Goal: Task Accomplishment & Management: Manage account settings

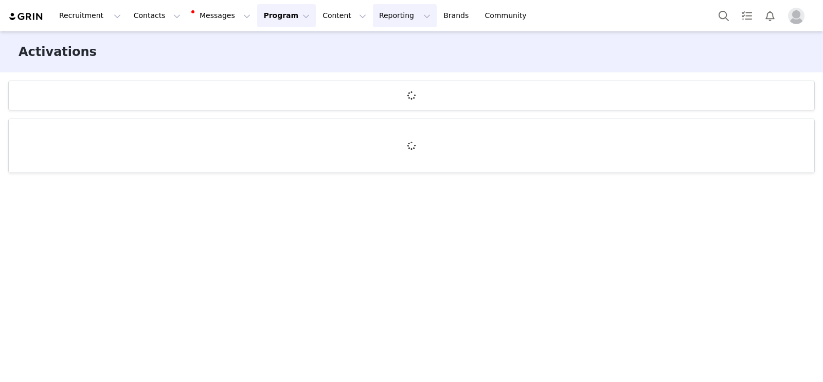
click at [373, 23] on button "Reporting Reporting" at bounding box center [405, 15] width 64 height 23
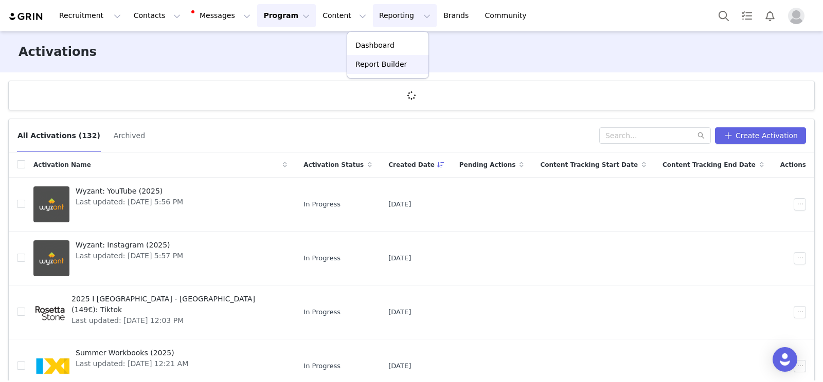
click at [389, 62] on p "Report Builder" at bounding box center [380, 64] width 51 height 11
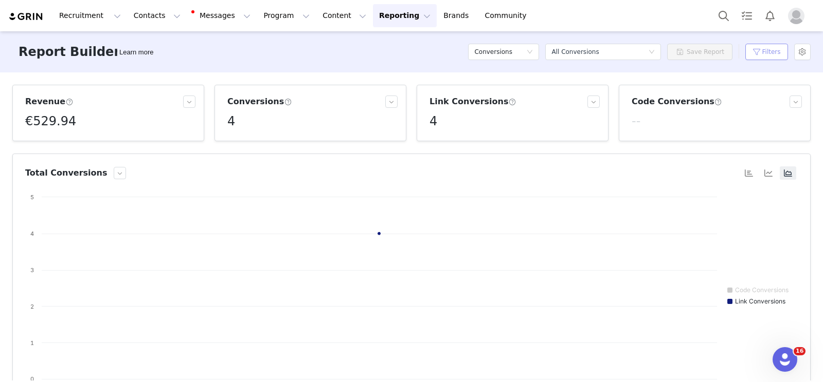
click at [777, 44] on button "Filters" at bounding box center [766, 52] width 43 height 16
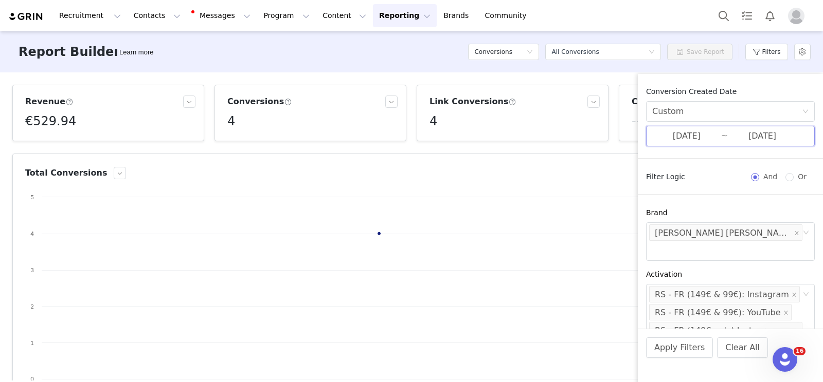
click at [723, 134] on span "[DATE] ~ [DATE]" at bounding box center [730, 136] width 169 height 21
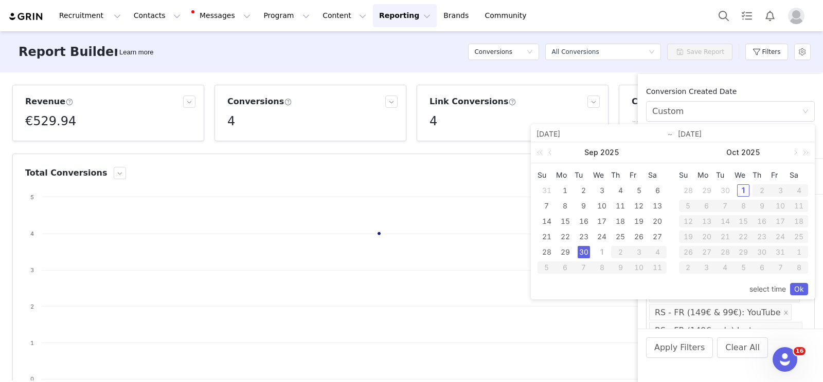
click at [739, 188] on div "1" at bounding box center [743, 191] width 12 height 12
type input "[DATE]"
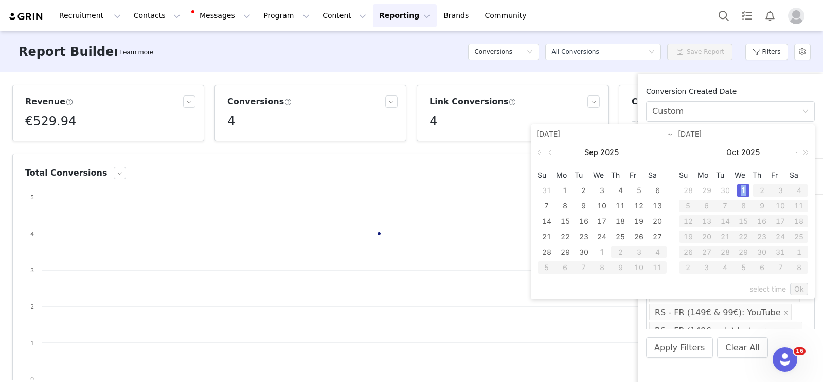
type input "[DATE]"
click at [802, 292] on link "Ok" at bounding box center [799, 289] width 18 height 12
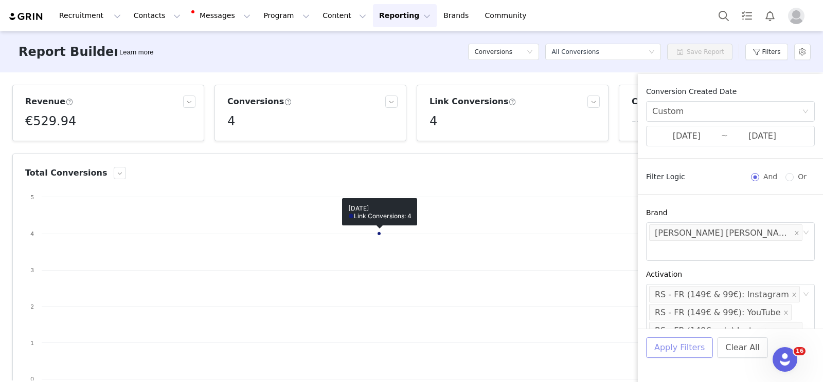
click at [685, 344] on button "Apply Filters" at bounding box center [679, 348] width 67 height 21
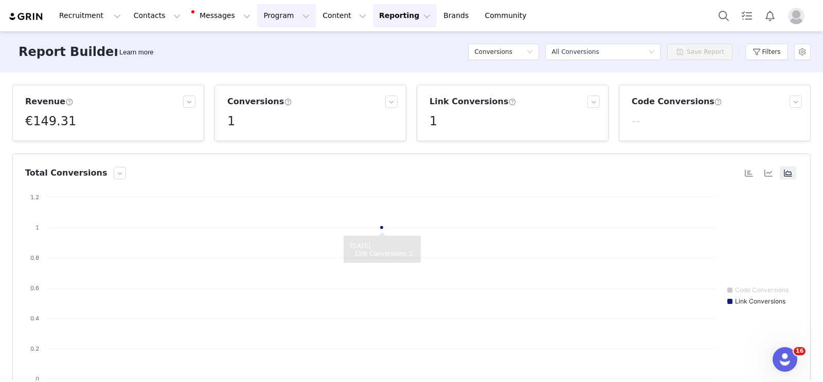
click at [267, 12] on button "Program Program" at bounding box center [286, 15] width 59 height 23
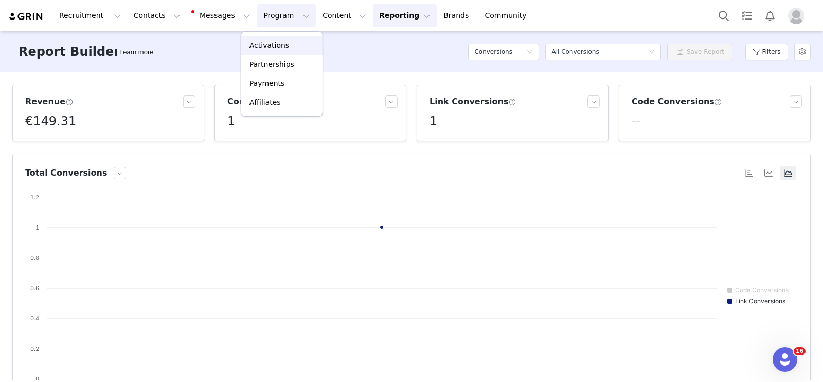
click at [305, 44] on div "Activations" at bounding box center [281, 45] width 69 height 11
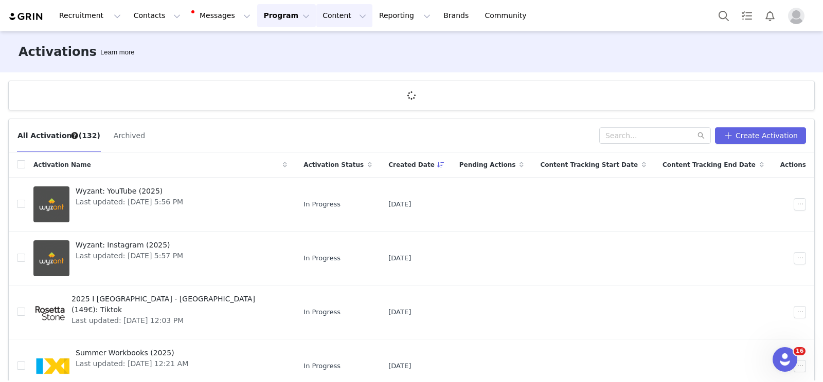
click at [316, 19] on button "Content Content" at bounding box center [344, 15] width 56 height 23
click at [278, 19] on button "Program Program" at bounding box center [286, 15] width 59 height 23
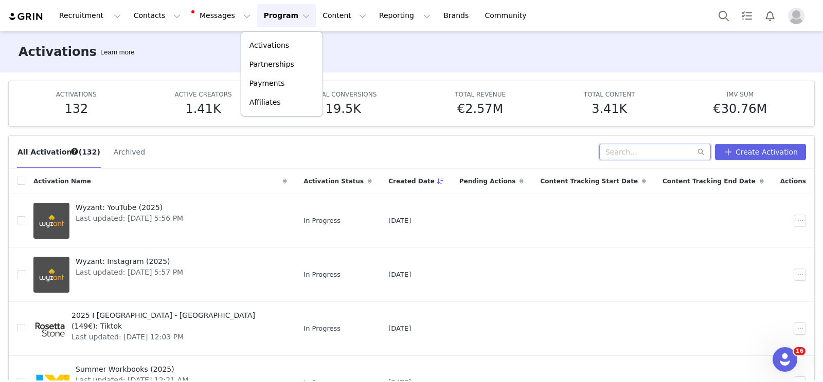
click at [659, 149] on input "text" at bounding box center [655, 152] width 112 height 16
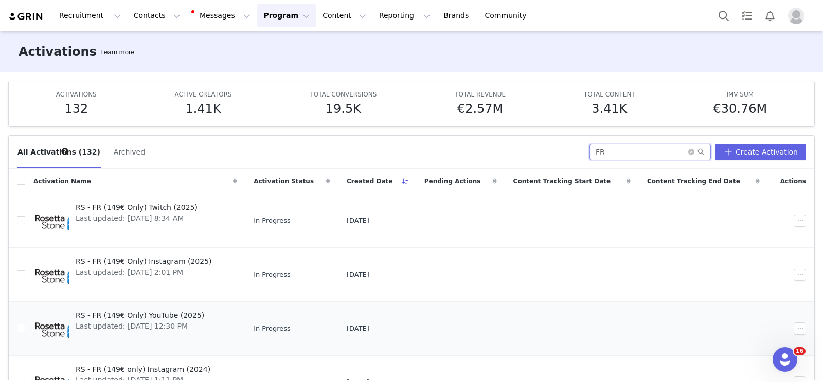
scroll to position [34, 0]
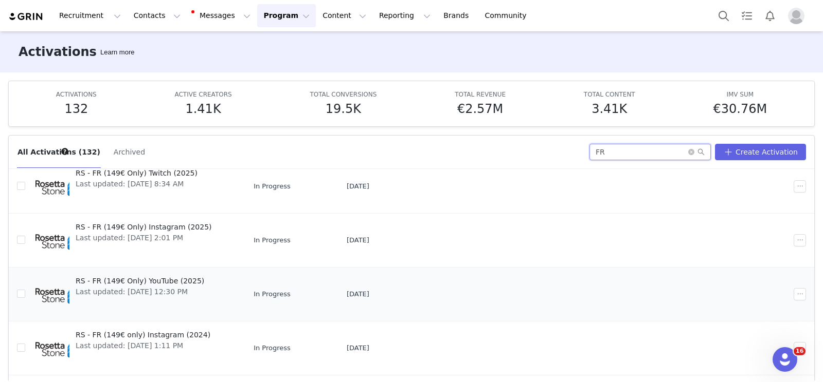
type input "FR"
click at [171, 279] on span "RS - FR (149€ Only) YouTube (2025)" at bounding box center [140, 281] width 129 height 11
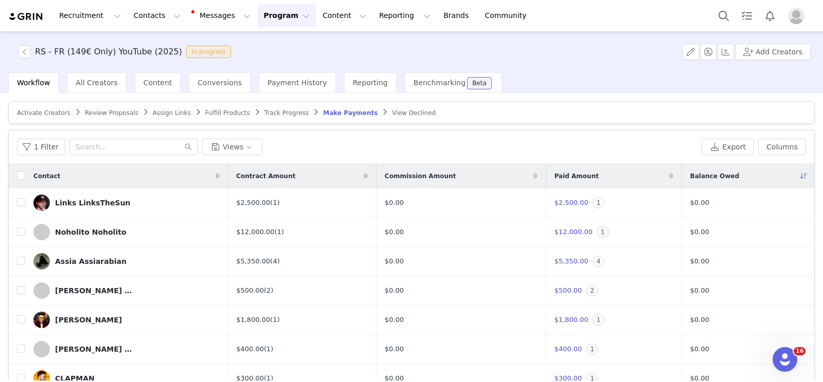
click at [284, 112] on span "Track Progress" at bounding box center [286, 112] width 44 height 7
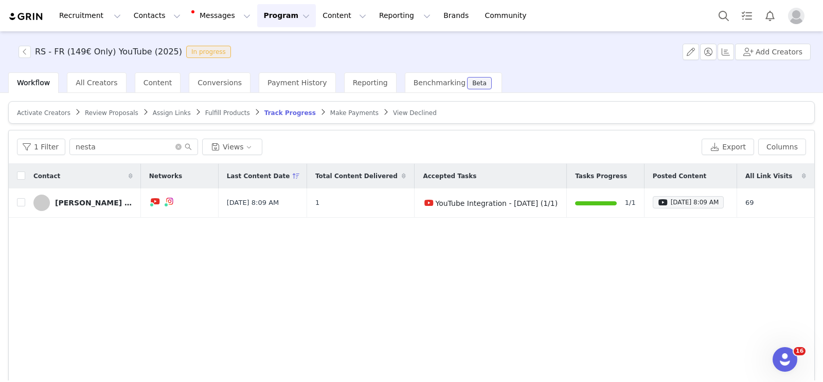
click at [333, 109] on span "Make Payments" at bounding box center [354, 112] width 48 height 7
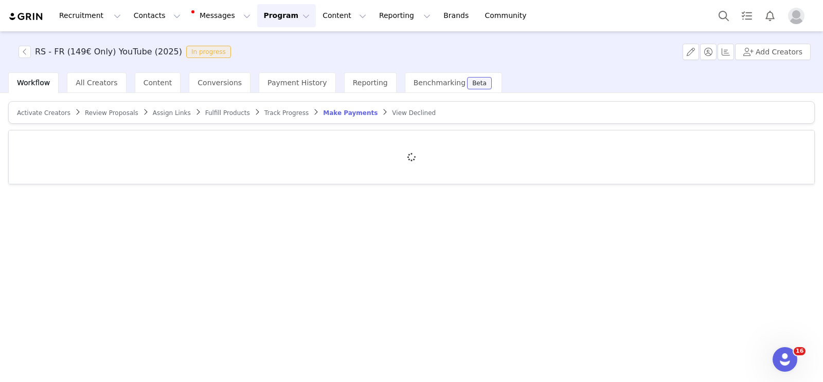
click at [273, 113] on span "Track Progress" at bounding box center [286, 112] width 44 height 7
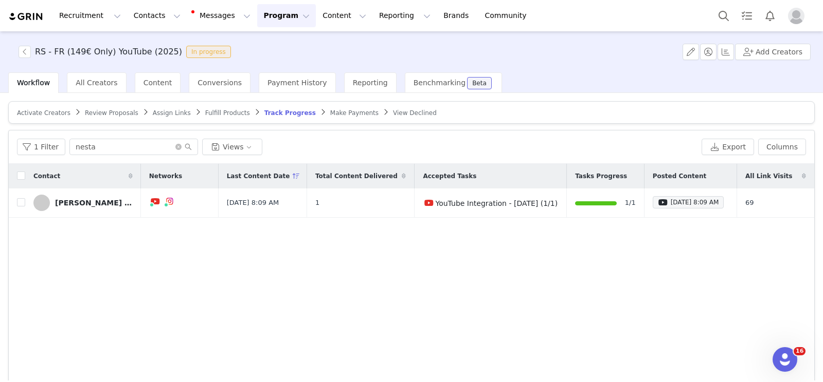
click at [330, 109] on span "Make Payments" at bounding box center [354, 112] width 48 height 7
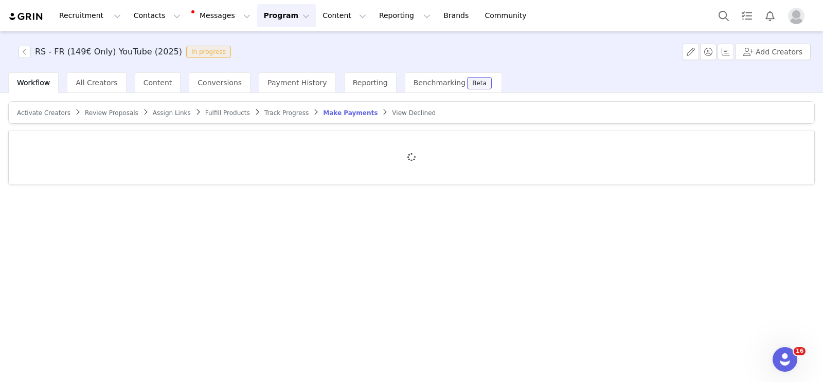
click at [281, 111] on span "Track Progress" at bounding box center [286, 112] width 44 height 7
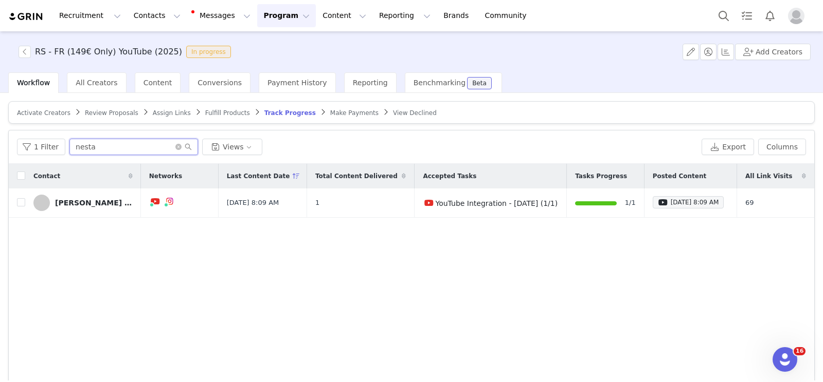
click at [154, 144] on input "nesta" at bounding box center [133, 147] width 129 height 16
type input "noholito"
click at [99, 195] on link "Noholito Noholito" at bounding box center [80, 203] width 94 height 16
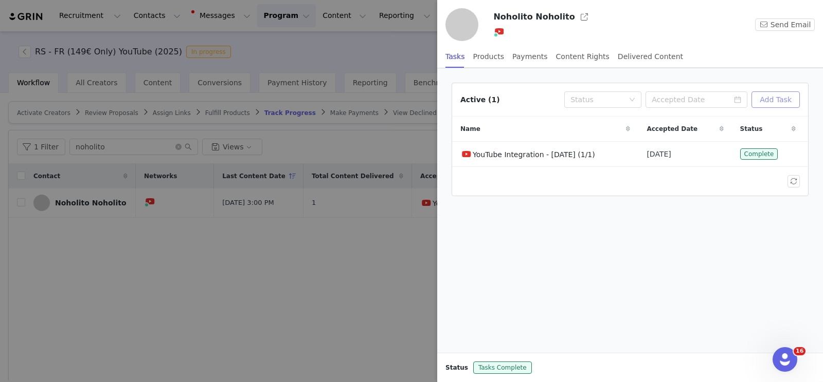
click at [776, 99] on button "Add Task" at bounding box center [775, 100] width 48 height 16
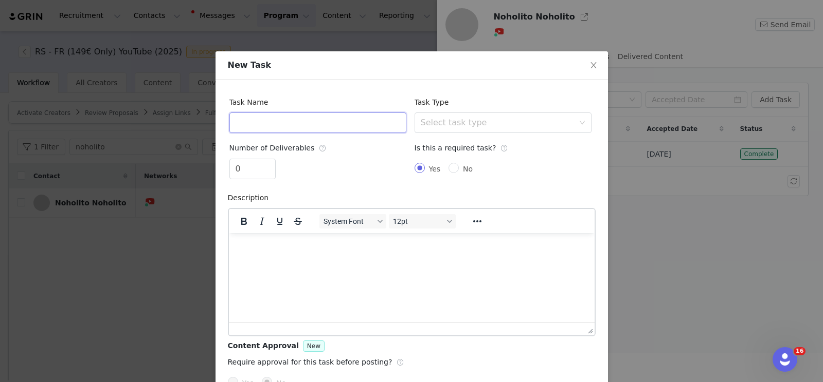
click at [323, 121] on input "text" at bounding box center [317, 123] width 177 height 21
click at [434, 122] on div "Select task type" at bounding box center [497, 123] width 153 height 10
type input "YouTube Integration - [DATE]"
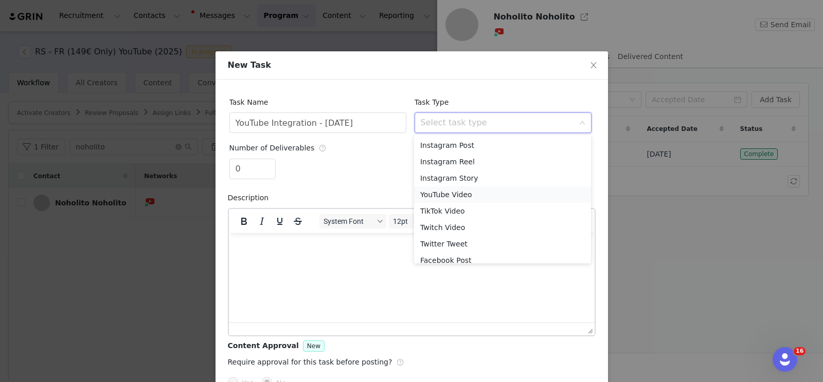
click at [461, 192] on li "YouTube Video" at bounding box center [502, 195] width 177 height 16
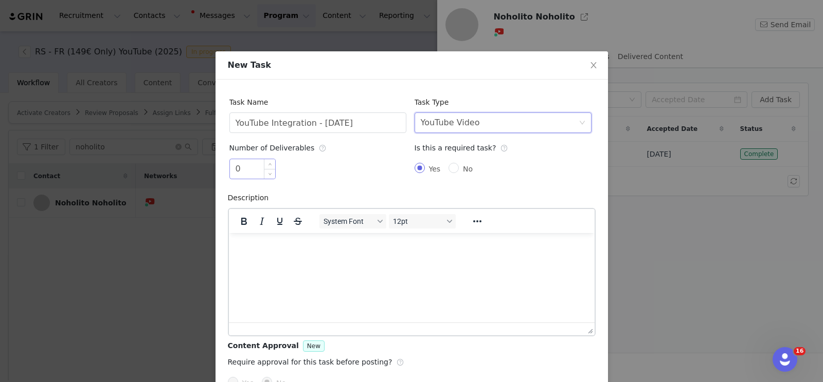
click at [246, 172] on input "0" at bounding box center [252, 169] width 45 height 20
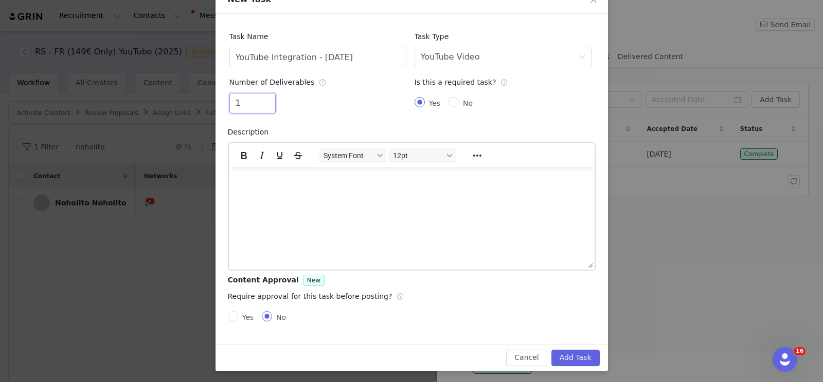
scroll to position [65, 0]
type input "1"
click at [583, 359] on button "Add Task" at bounding box center [575, 359] width 48 height 16
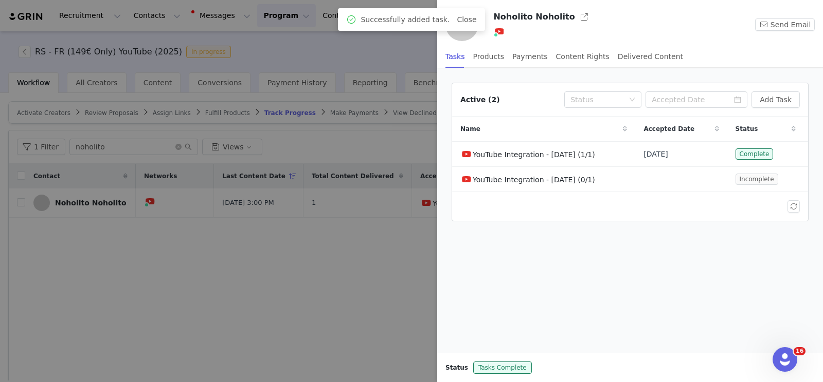
click at [386, 257] on div at bounding box center [411, 191] width 823 height 382
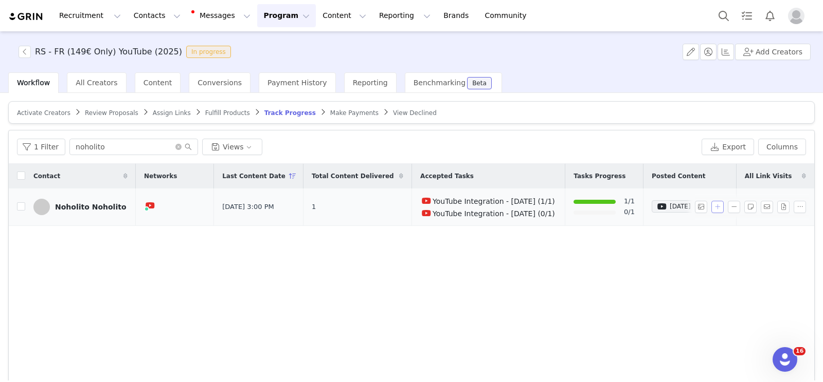
click at [717, 211] on button "button" at bounding box center [717, 207] width 12 height 12
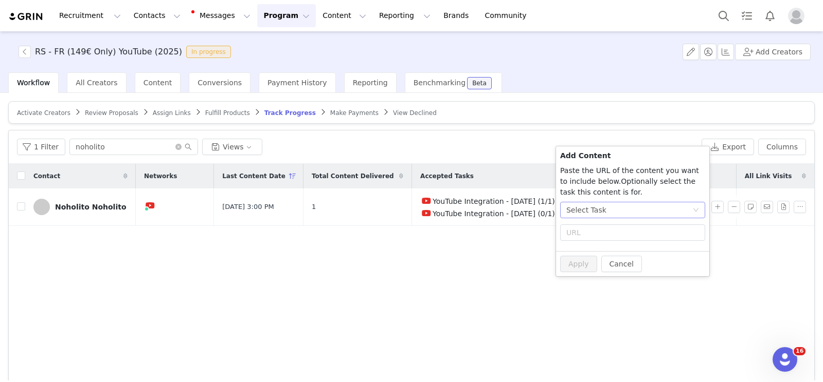
click at [617, 217] on div "Select Task" at bounding box center [629, 210] width 126 height 15
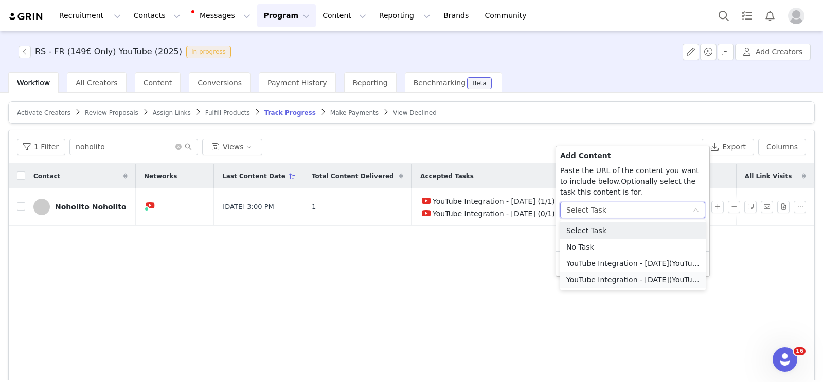
click at [620, 279] on li "YouTube Integration - [DATE] (YouTube)" at bounding box center [632, 280] width 145 height 16
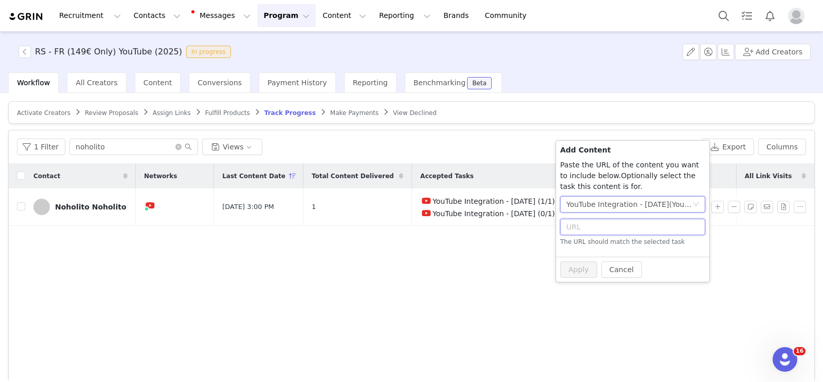
click at [618, 228] on input "text" at bounding box center [632, 227] width 145 height 16
paste input "[URL][DOMAIN_NAME]"
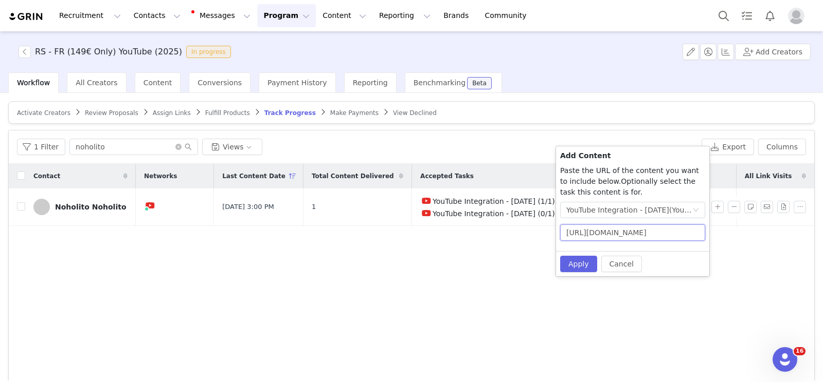
scroll to position [0, 55]
type input "[URL][DOMAIN_NAME]"
click at [572, 270] on button "Apply" at bounding box center [578, 264] width 37 height 16
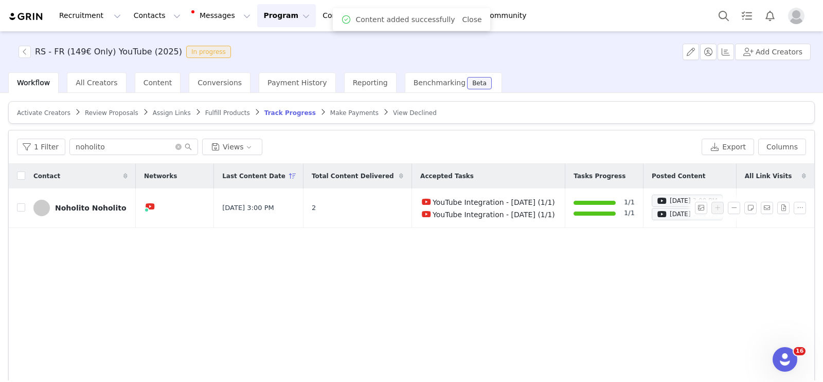
click at [342, 113] on span "Make Payments" at bounding box center [354, 112] width 48 height 7
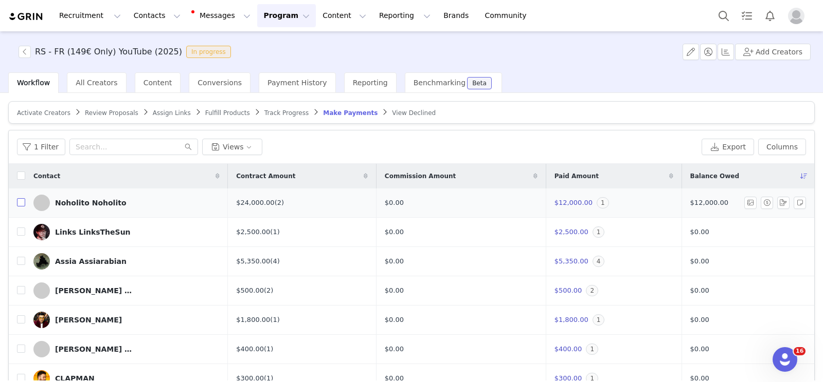
click at [18, 203] on input "checkbox" at bounding box center [21, 202] width 8 height 8
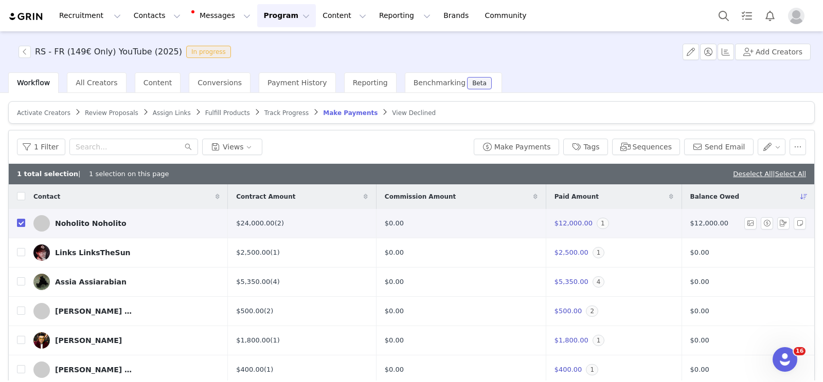
click at [18, 222] on input "checkbox" at bounding box center [21, 223] width 8 height 8
checkbox input "false"
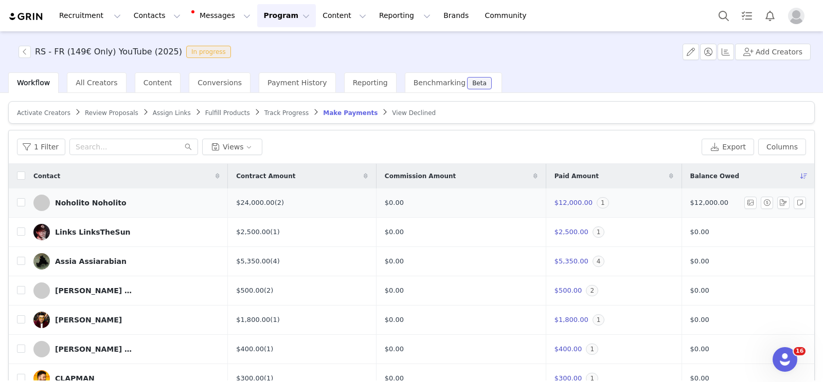
click at [88, 202] on div "Noholito Noholito" at bounding box center [90, 203] width 71 height 8
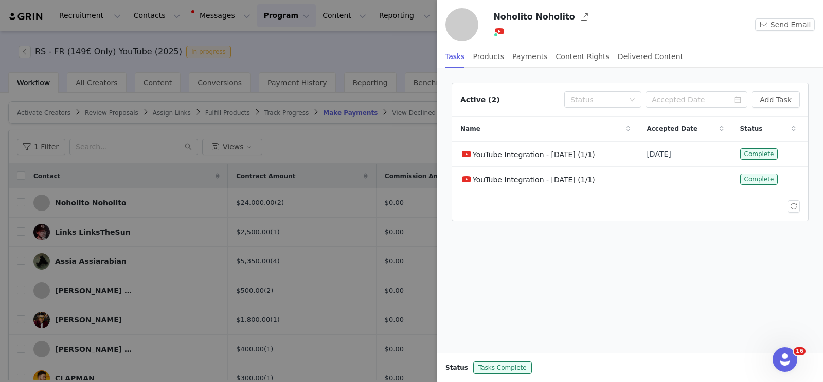
click at [507, 58] on div "Tasks Products Payments Content Rights Delivered Content" at bounding box center [564, 56] width 238 height 23
click at [514, 58] on div "Payments" at bounding box center [529, 56] width 35 height 23
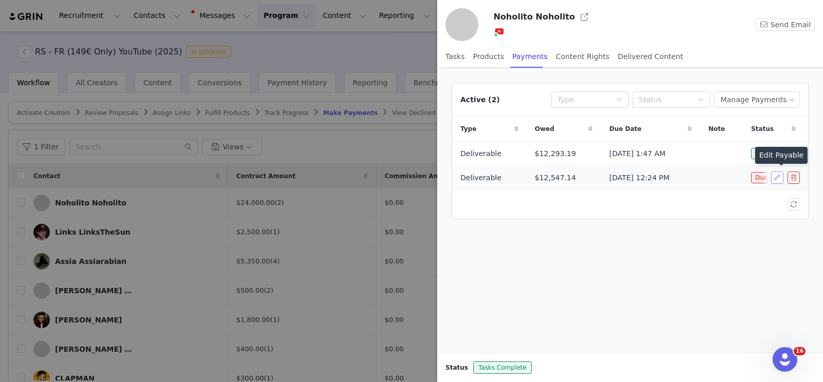
click at [778, 178] on button "button" at bounding box center [777, 178] width 12 height 12
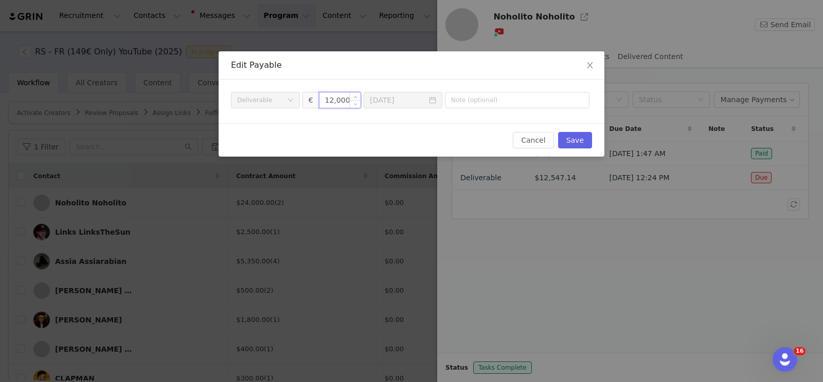
click at [331, 98] on input "12,000" at bounding box center [340, 100] width 42 height 15
type input "16,500"
click at [583, 134] on button "Save" at bounding box center [575, 140] width 34 height 16
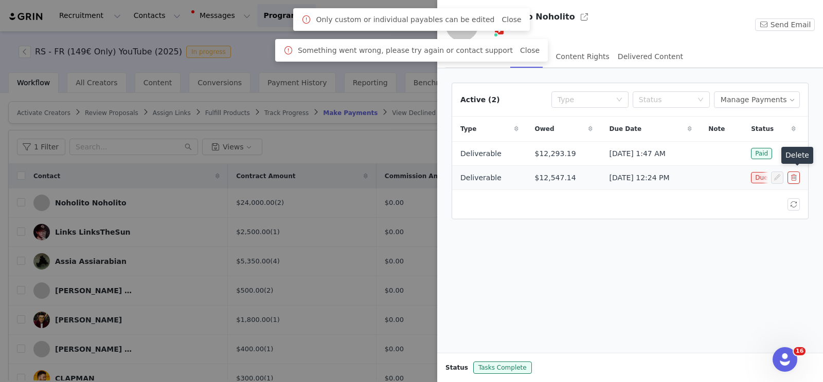
click at [791, 178] on button "button" at bounding box center [793, 178] width 12 height 12
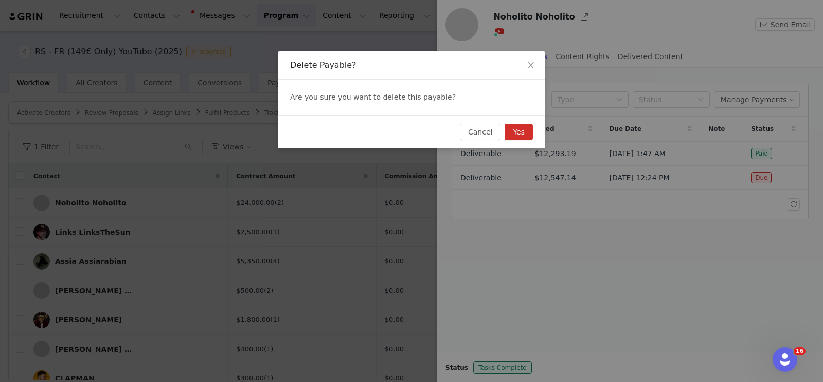
click at [526, 124] on button "Yes" at bounding box center [518, 132] width 28 height 16
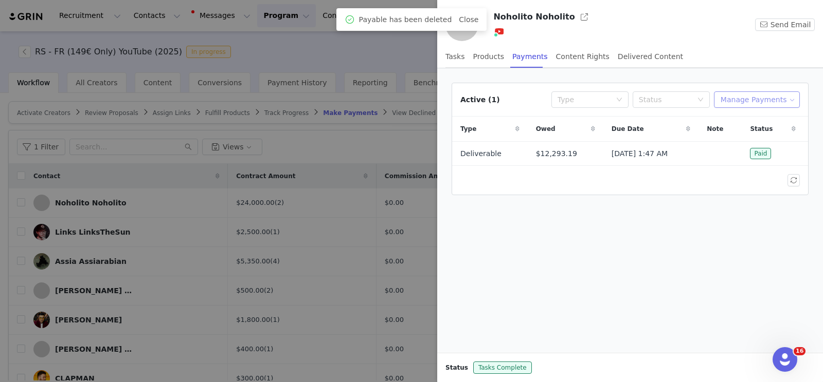
click at [762, 99] on button "Manage Payments" at bounding box center [757, 100] width 86 height 16
click at [751, 132] on span "Add Payable" at bounding box center [760, 136] width 44 height 11
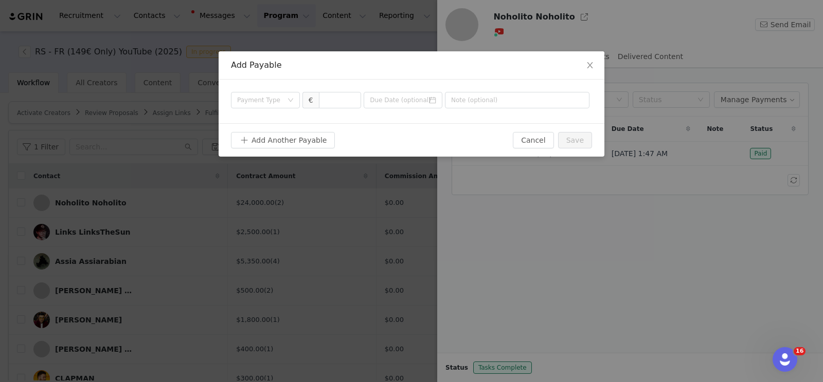
click at [317, 98] on span "€" at bounding box center [310, 100] width 16 height 16
click at [328, 100] on input at bounding box center [340, 100] width 42 height 15
click at [265, 101] on div "Payment Type" at bounding box center [259, 100] width 45 height 10
type input "16,250"
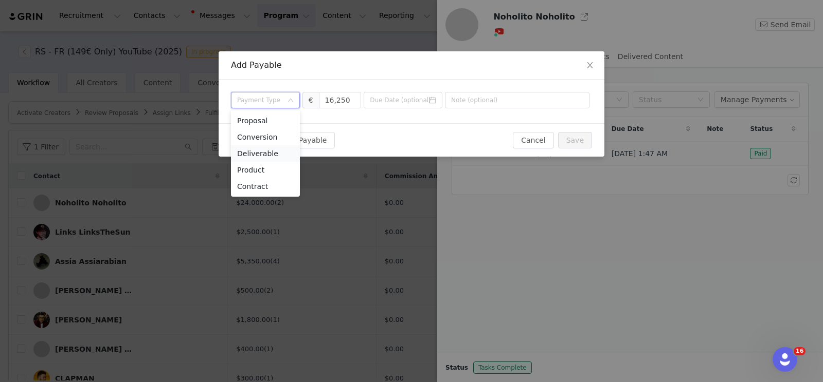
click at [269, 154] on li "Deliverable" at bounding box center [265, 153] width 69 height 16
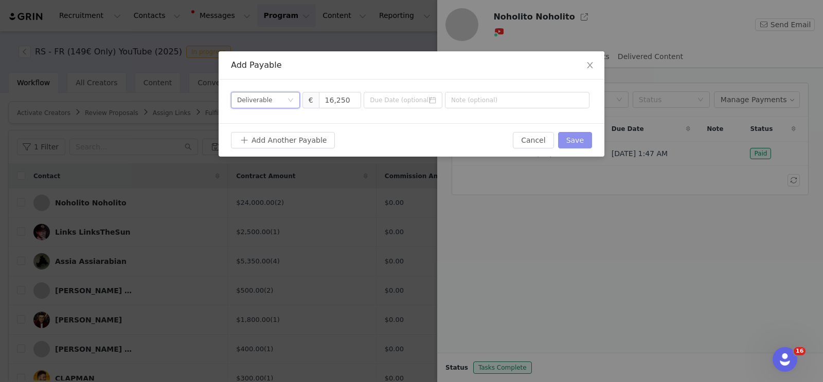
click at [575, 142] on button "Save" at bounding box center [575, 140] width 34 height 16
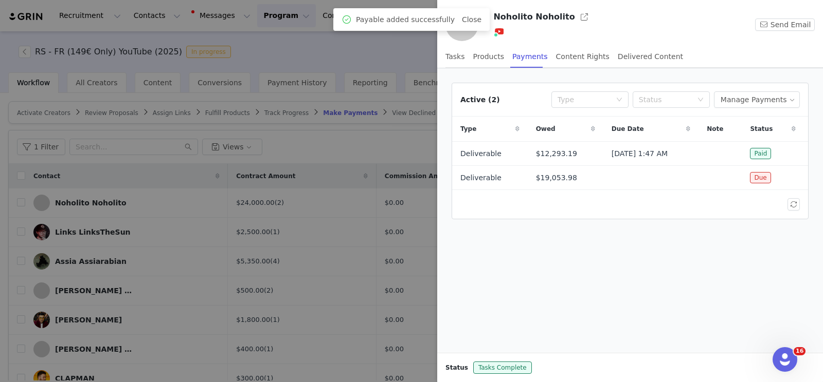
click at [405, 238] on div at bounding box center [411, 191] width 823 height 382
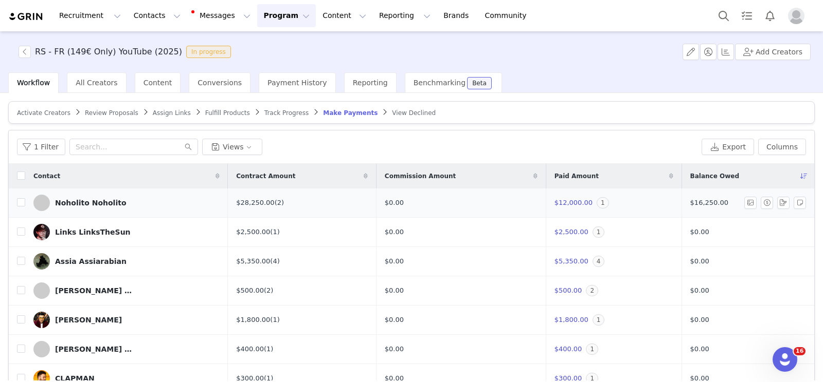
click at [16, 198] on td at bounding box center [17, 203] width 16 height 29
click at [20, 208] on td at bounding box center [17, 203] width 16 height 29
click at [20, 203] on input "checkbox" at bounding box center [21, 202] width 8 height 8
checkbox input "true"
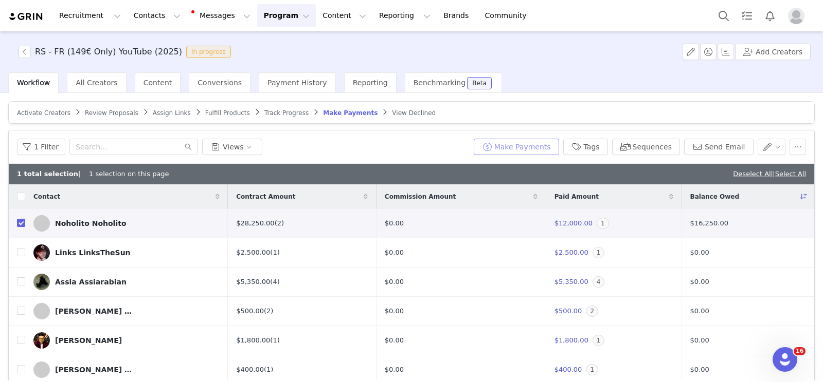
click at [522, 146] on button "Make Payments" at bounding box center [515, 147] width 85 height 16
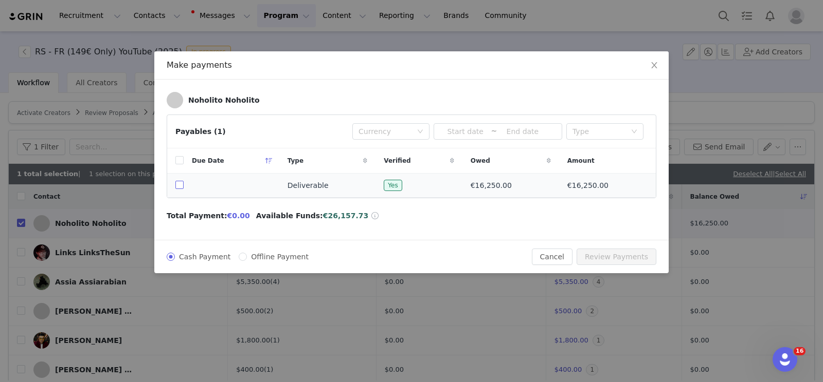
click at [178, 182] on input "checkbox" at bounding box center [179, 185] width 8 height 8
checkbox input "true"
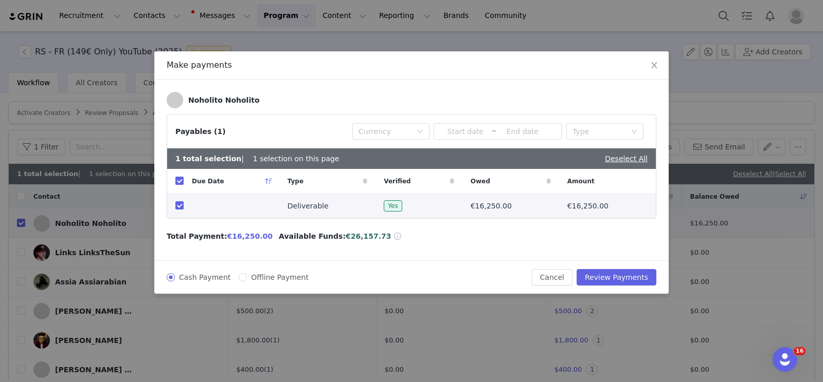
click at [296, 275] on span "Offline Payment" at bounding box center [280, 277] width 66 height 8
click at [247, 275] on input "Offline Payment" at bounding box center [243, 277] width 8 height 8
radio input "true"
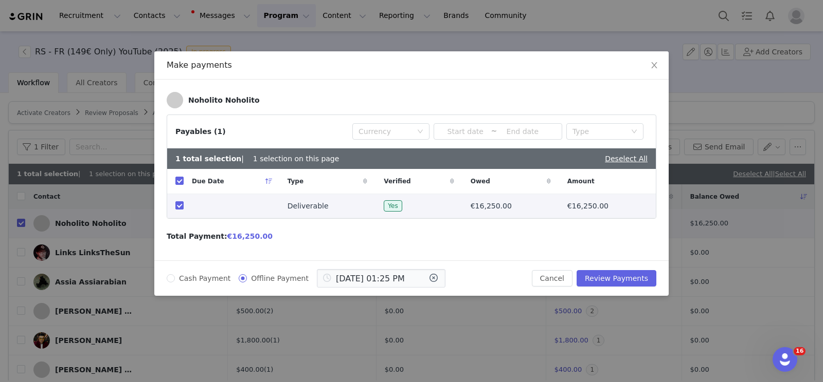
click at [330, 285] on icon at bounding box center [327, 279] width 19 height 19
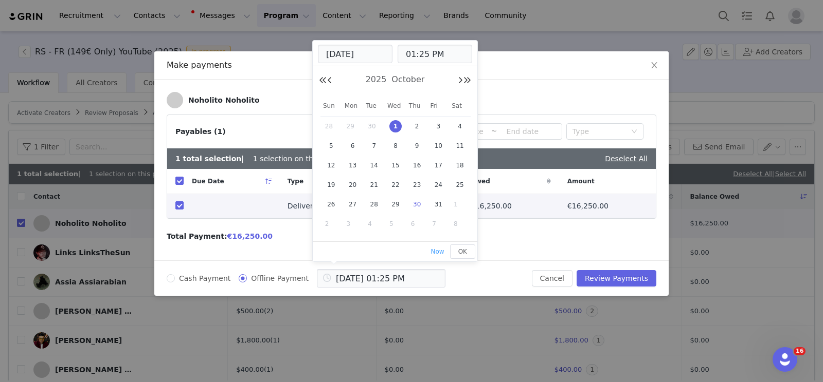
click at [414, 203] on span "30" at bounding box center [417, 204] width 12 height 12
type input "[DATE] 01:25 PM"
type input "[DATE]"
click at [332, 82] on div "[DATE]" at bounding box center [395, 79] width 152 height 15
click at [328, 79] on button "Previous Month" at bounding box center [329, 81] width 5 height 8
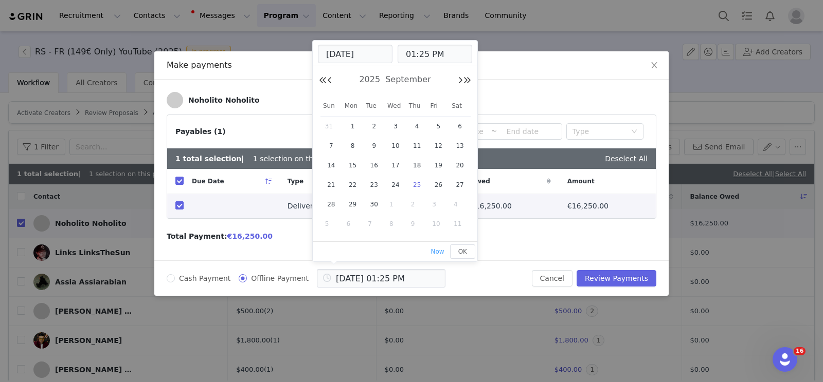
click at [417, 182] on span "25" at bounding box center [417, 185] width 12 height 12
type input "[DATE] 01:25 PM"
type input "[DATE]"
click at [473, 249] on button "OK" at bounding box center [462, 252] width 25 height 14
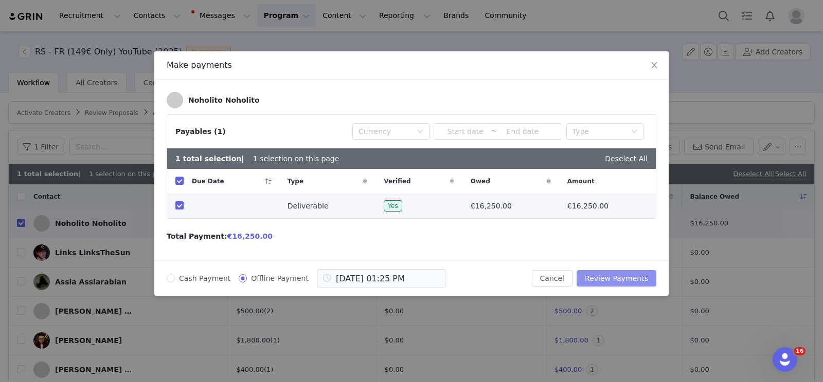
click at [616, 275] on button "Review Payments" at bounding box center [616, 278] width 80 height 16
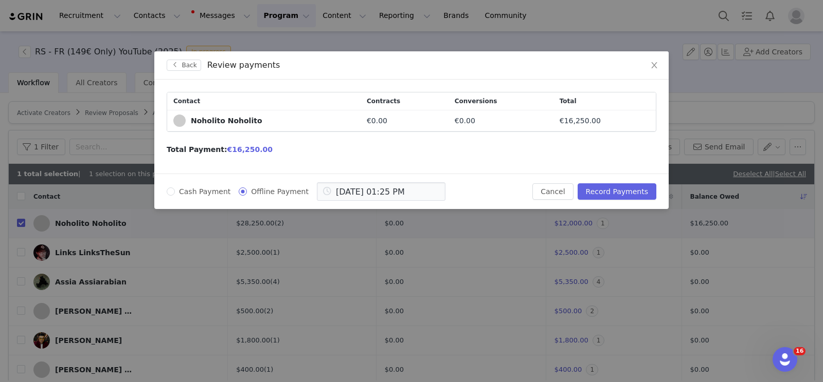
click at [616, 201] on div "Cash Payment Offline Payment [DATE] 01:25 PM Cancel Record Payments" at bounding box center [411, 191] width 514 height 35
click at [619, 195] on button "Record Payments" at bounding box center [616, 192] width 79 height 16
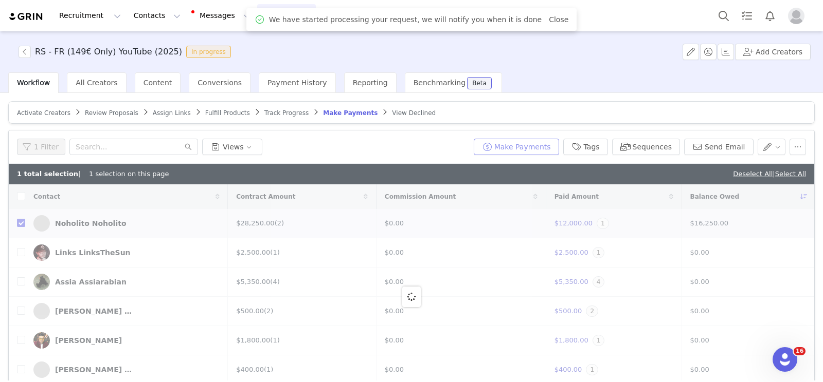
checkbox input "false"
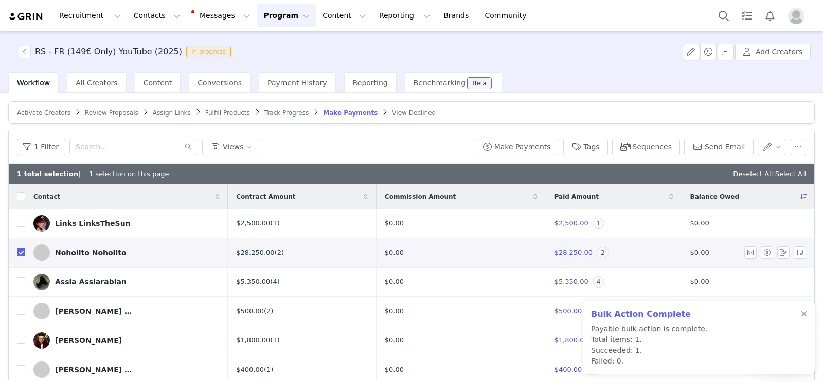
click at [24, 251] on input "checkbox" at bounding box center [21, 252] width 8 height 8
checkbox input "false"
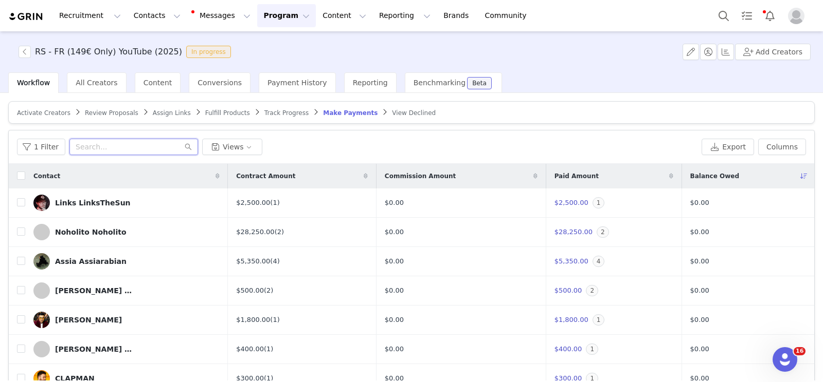
click at [152, 143] on input "text" at bounding box center [133, 147] width 129 height 16
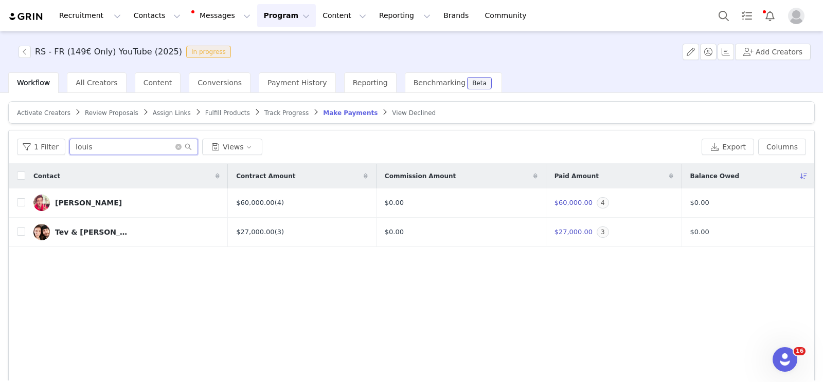
type input "louis"
click at [277, 109] on span "Track Progress" at bounding box center [286, 112] width 44 height 7
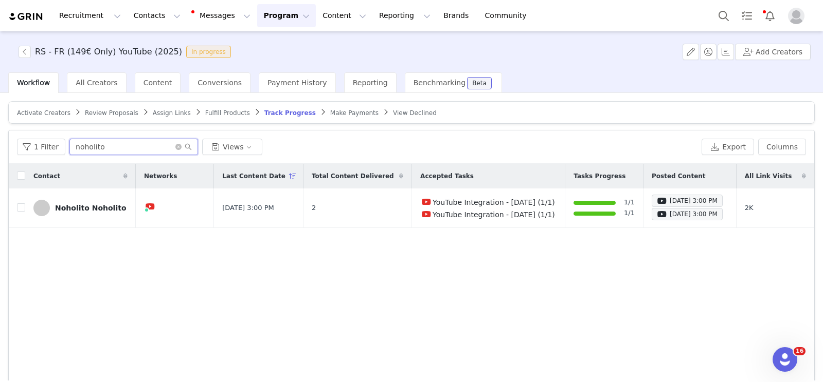
click at [143, 148] on input "noholito" at bounding box center [133, 147] width 129 height 16
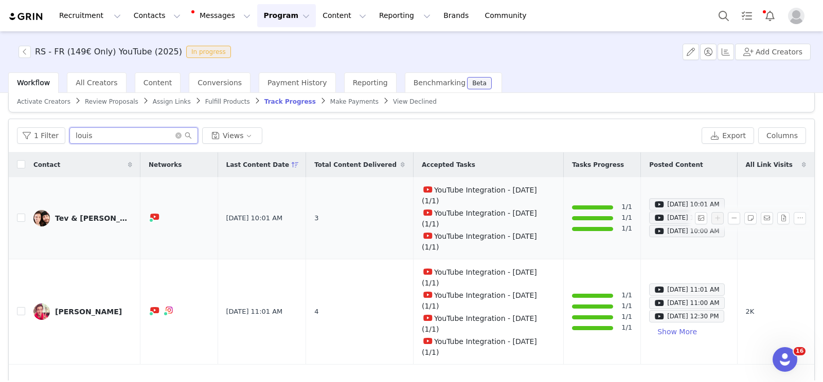
scroll to position [38, 0]
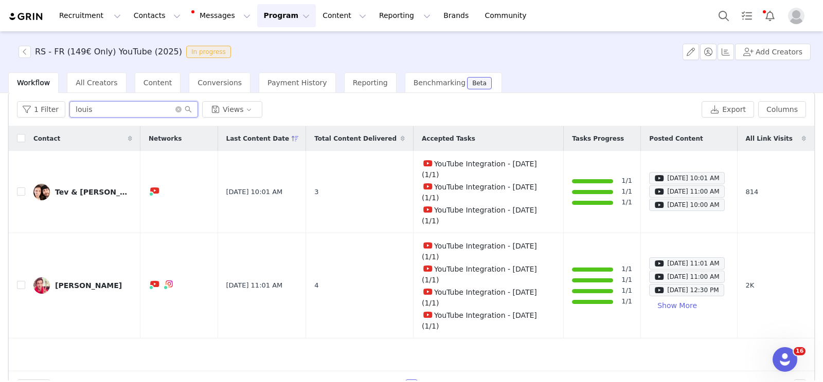
click at [141, 112] on input "louis" at bounding box center [133, 109] width 129 height 16
paste input "Tev Ici [GEOGRAPHIC_DATA]"
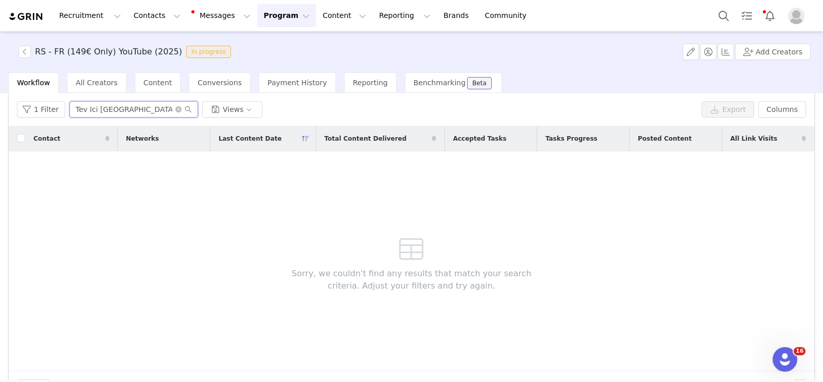
click at [142, 108] on input "Tev Ici [GEOGRAPHIC_DATA]" at bounding box center [133, 109] width 129 height 16
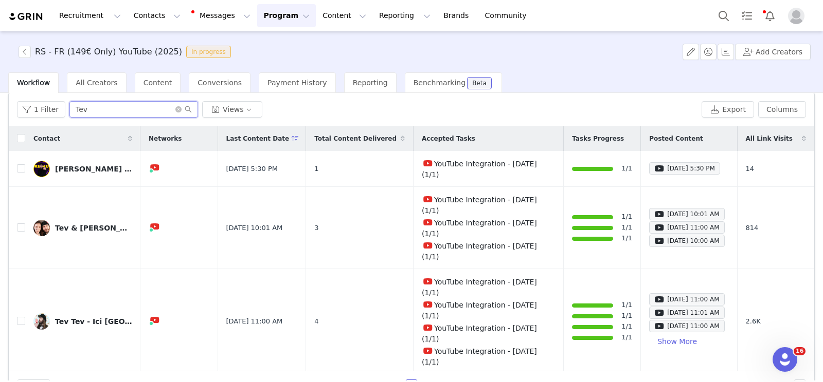
click at [113, 107] on input "Tev" at bounding box center [133, 109] width 129 height 16
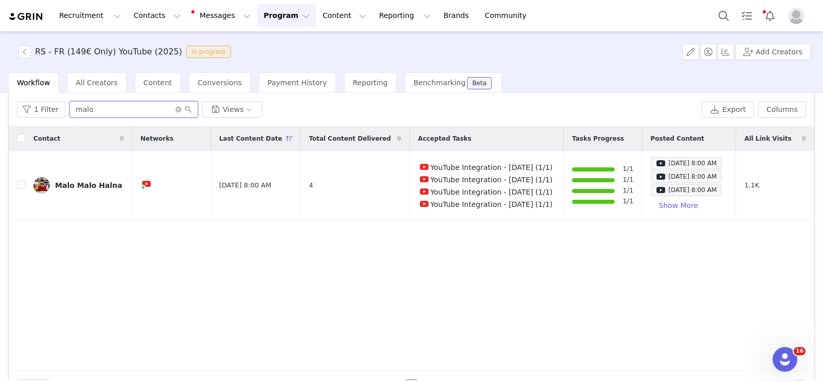
click at [137, 112] on input "malo" at bounding box center [133, 109] width 129 height 16
paste input "Nesta autour du monde"
type input "Nesta autour du monde"
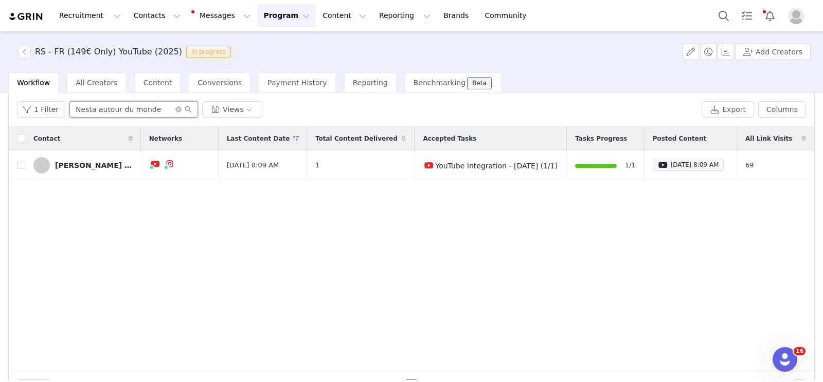
click at [137, 111] on input "Nesta autour du monde" at bounding box center [133, 109] width 129 height 16
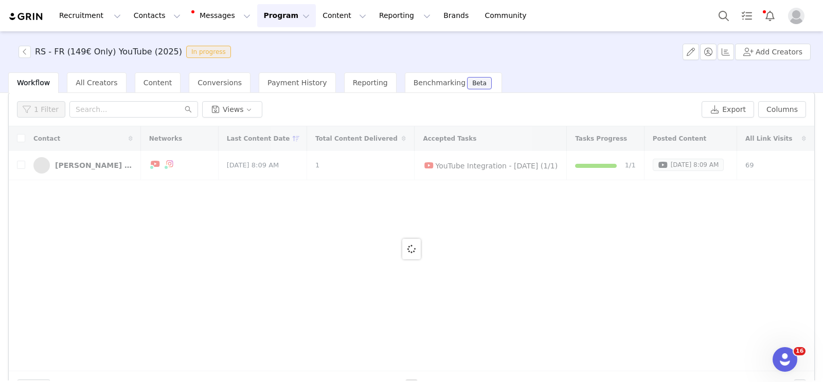
click at [278, 23] on button "Program Program" at bounding box center [286, 15] width 59 height 23
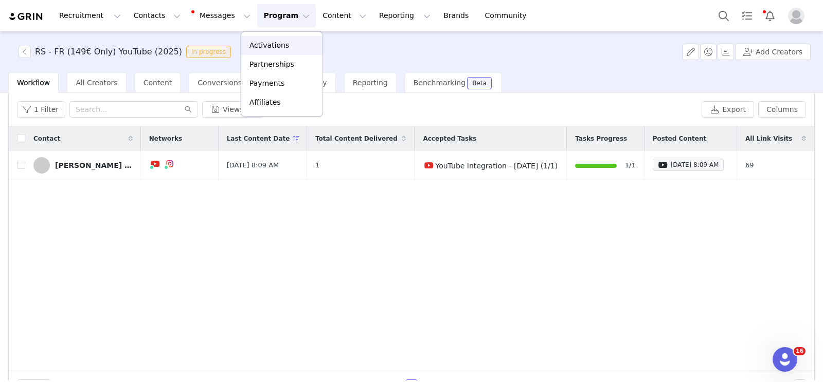
click at [292, 46] on div "Activations" at bounding box center [281, 45] width 69 height 11
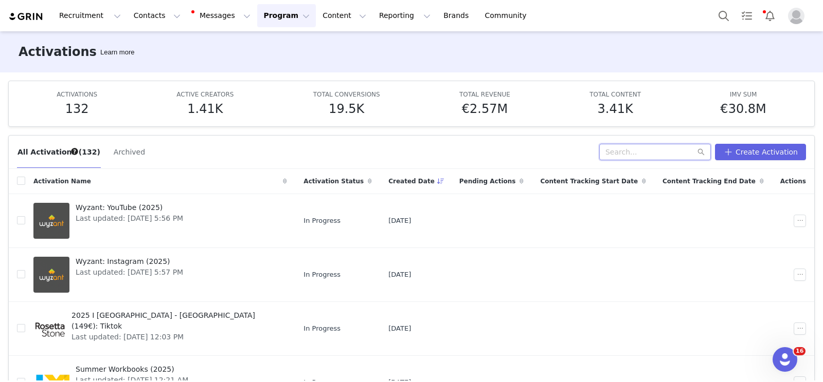
click at [633, 148] on input "text" at bounding box center [655, 152] width 112 height 16
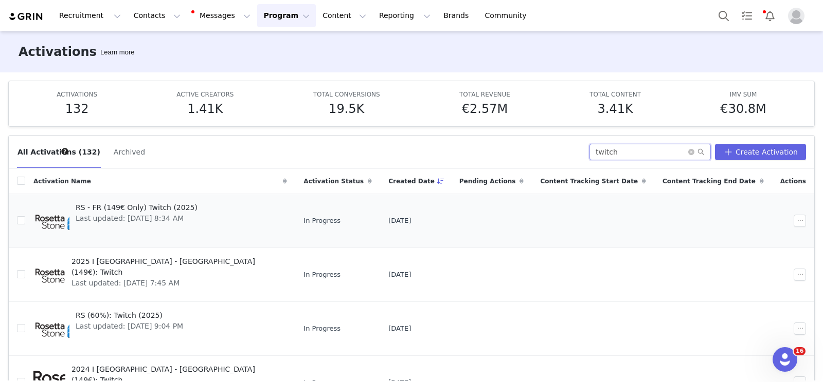
type input "twitch"
click at [157, 208] on span "RS - FR (149€ Only) Twitch (2025)" at bounding box center [137, 208] width 122 height 11
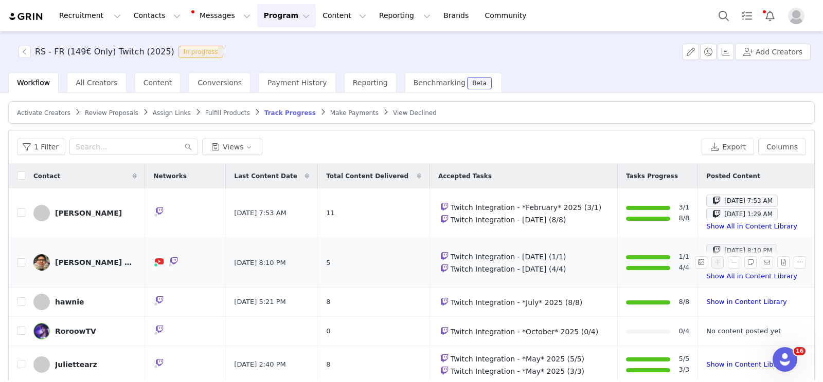
click at [114, 261] on div "[PERSON_NAME] [PERSON_NAME] L'Empereur" at bounding box center [93, 263] width 77 height 8
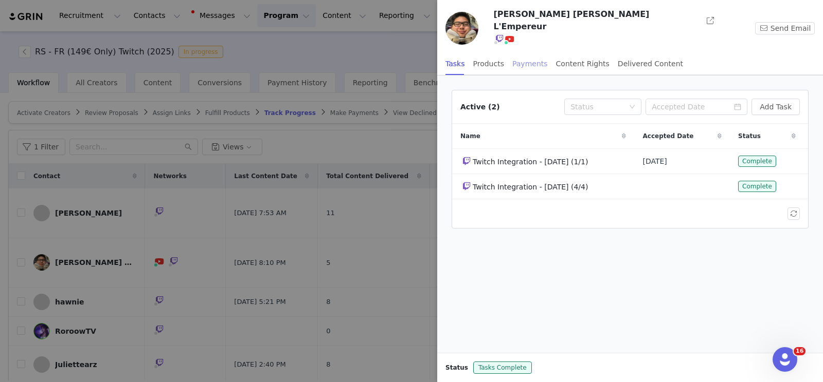
click at [522, 54] on div "Payments" at bounding box center [529, 63] width 35 height 23
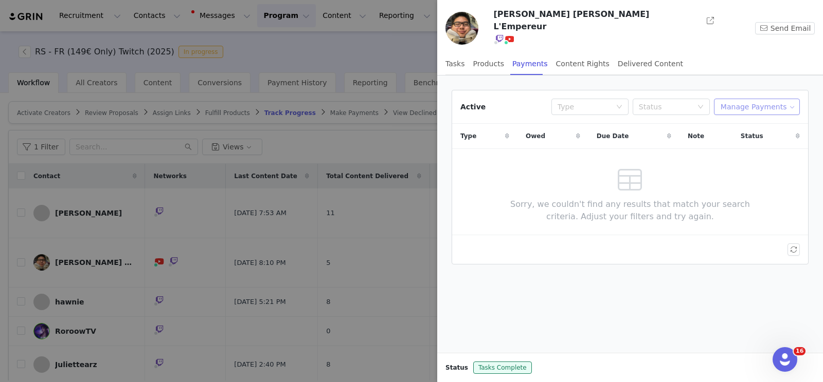
click at [775, 99] on button "Manage Payments" at bounding box center [757, 107] width 86 height 16
click at [758, 132] on span "Add Payable" at bounding box center [760, 136] width 44 height 11
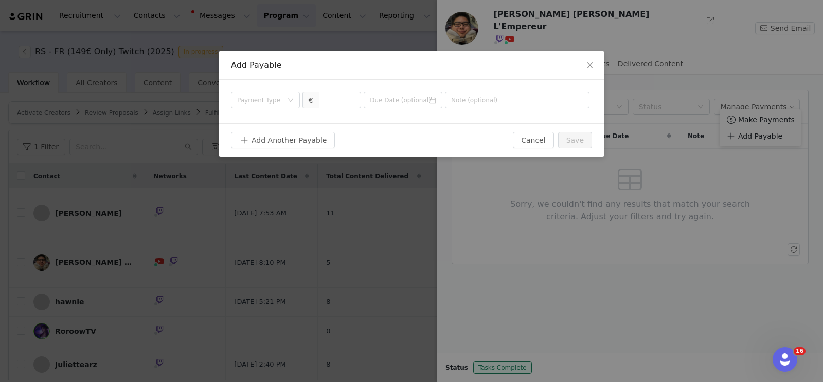
click at [337, 112] on div "Payment Type €" at bounding box center [411, 102] width 386 height 44
click at [335, 98] on input at bounding box center [340, 100] width 42 height 15
click at [263, 100] on div "Payment Type" at bounding box center [259, 100] width 45 height 10
type input "4,000"
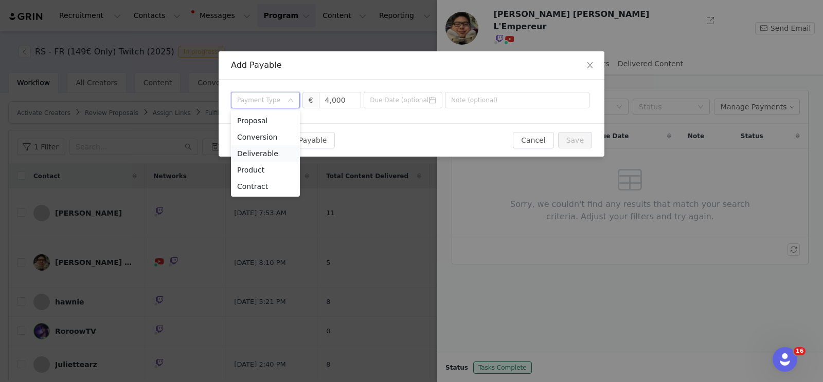
click at [265, 157] on li "Deliverable" at bounding box center [265, 153] width 69 height 16
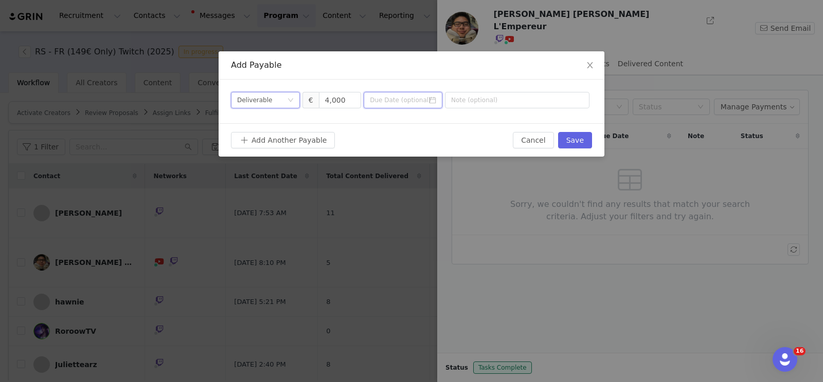
click at [405, 96] on input at bounding box center [402, 100] width 79 height 16
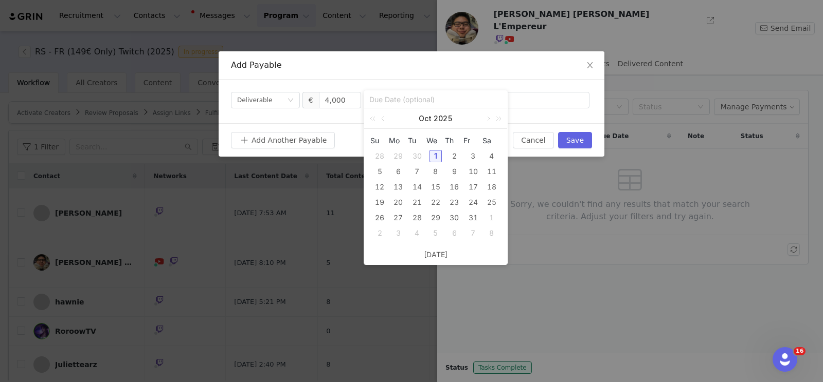
click at [405, 96] on input at bounding box center [435, 99] width 133 height 11
click at [460, 80] on div "Payment Type Deliverable € 4,000" at bounding box center [411, 102] width 386 height 44
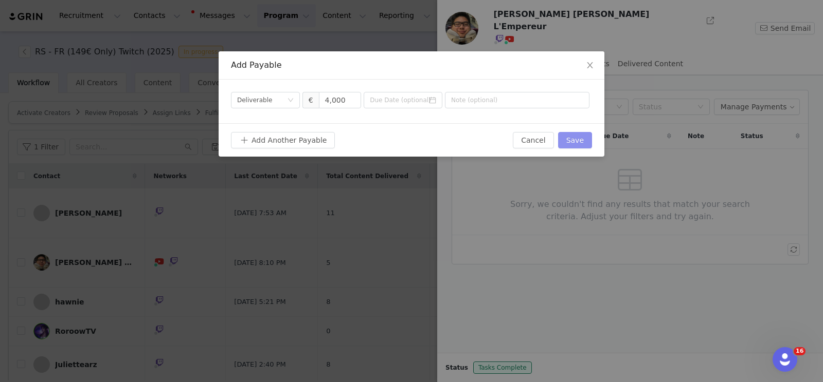
click at [580, 141] on button "Save" at bounding box center [575, 140] width 34 height 16
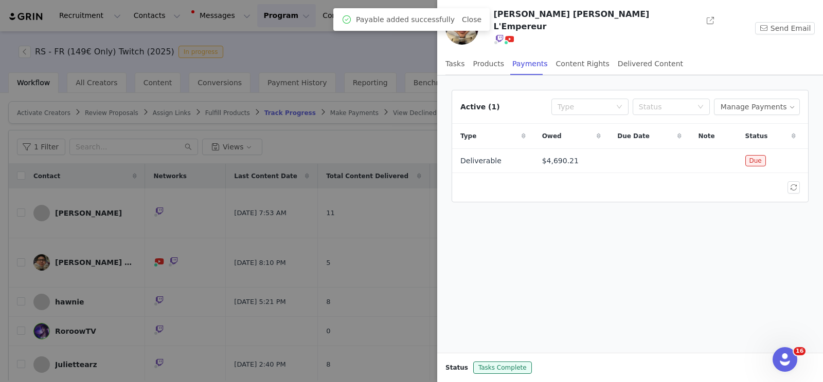
click at [343, 224] on div at bounding box center [411, 191] width 823 height 382
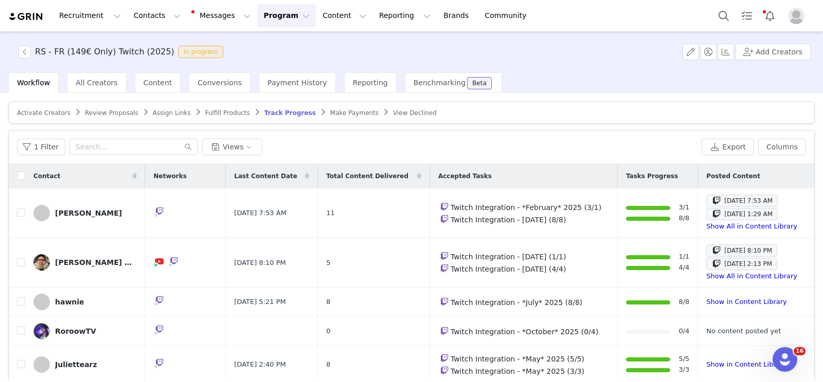
click at [339, 112] on span "Make Payments" at bounding box center [354, 112] width 48 height 7
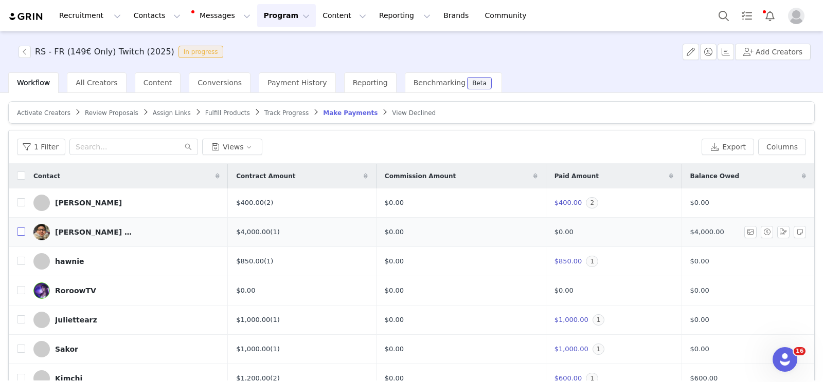
click at [20, 230] on input "checkbox" at bounding box center [21, 232] width 8 height 8
checkbox input "true"
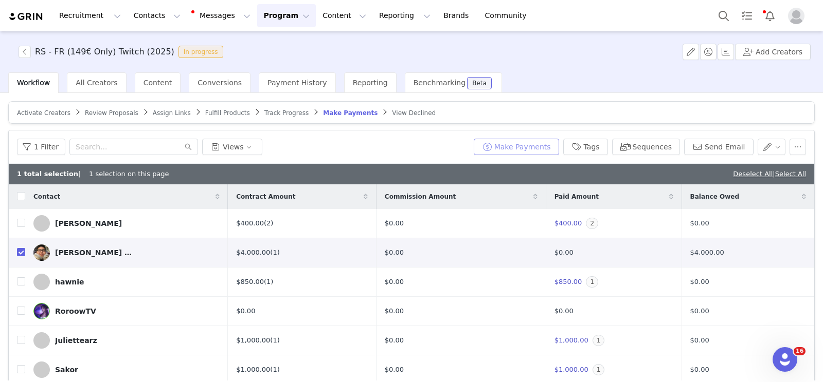
click at [512, 147] on button "Make Payments" at bounding box center [515, 147] width 85 height 16
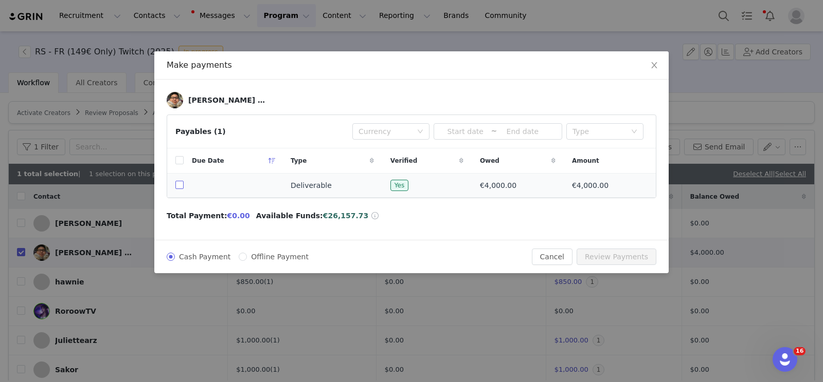
click at [176, 186] on input "checkbox" at bounding box center [179, 185] width 8 height 8
checkbox input "true"
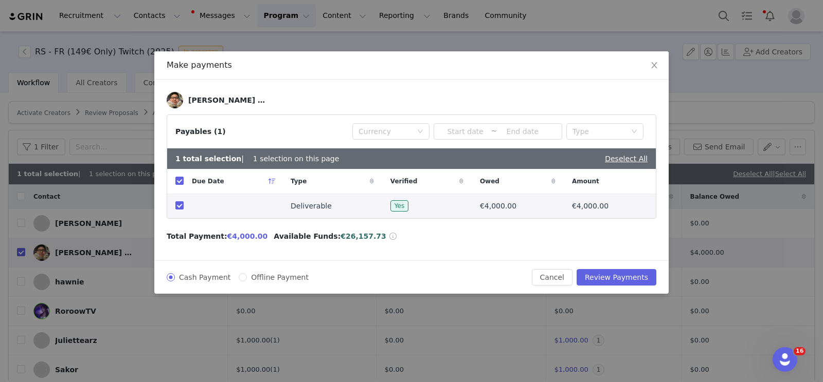
click at [259, 276] on span "Offline Payment" at bounding box center [280, 277] width 66 height 8
click at [247, 276] on input "Offline Payment" at bounding box center [243, 277] width 8 height 8
radio input "true"
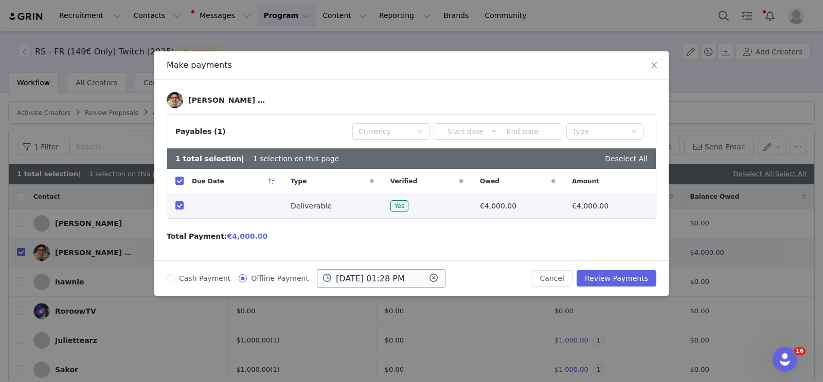
click at [366, 270] on input "[DATE] 01:28 PM" at bounding box center [381, 278] width 129 height 19
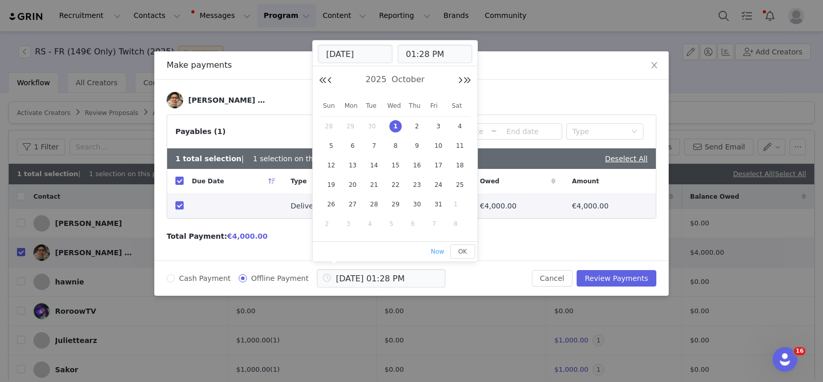
click at [332, 81] on div "[DATE]" at bounding box center [395, 79] width 152 height 15
click at [435, 198] on span "31" at bounding box center [438, 204] width 12 height 12
type input "[DATE] 01:28 PM"
type input "[DATE]"
click at [333, 79] on div "[DATE]" at bounding box center [395, 79] width 152 height 15
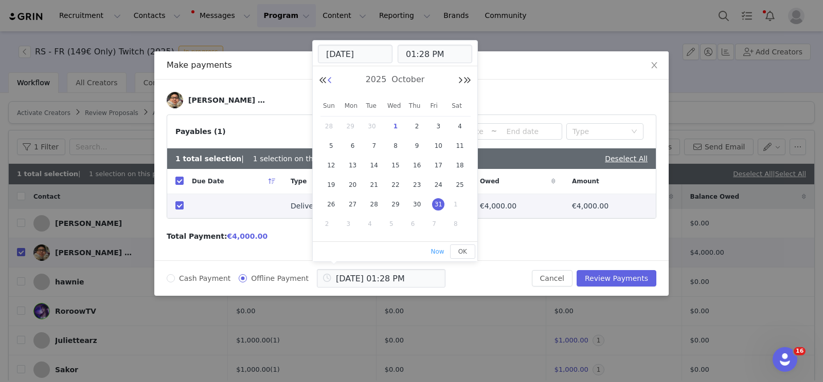
click at [330, 80] on button "Previous Month" at bounding box center [329, 81] width 5 height 8
click at [374, 198] on span "30" at bounding box center [374, 204] width 12 height 12
type input "[DATE] 01:28 PM"
type input "[DATE]"
click at [600, 275] on button "Review Payments" at bounding box center [616, 278] width 80 height 16
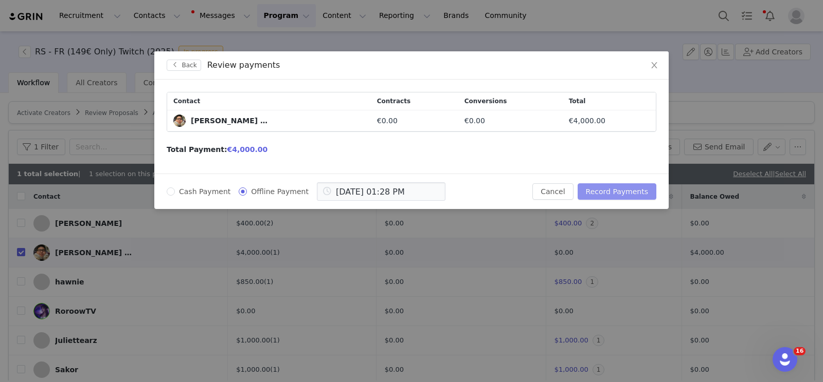
click at [603, 188] on button "Record Payments" at bounding box center [616, 192] width 79 height 16
